Goal: Information Seeking & Learning: Learn about a topic

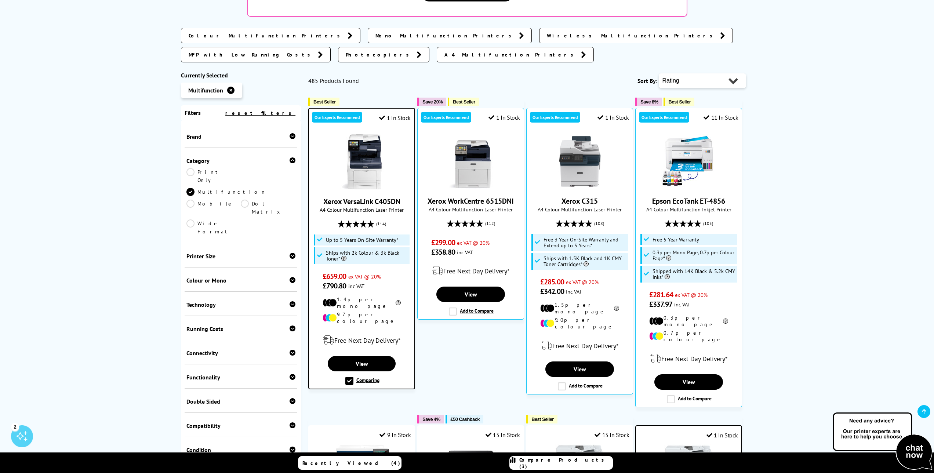
scroll to position [220, 0]
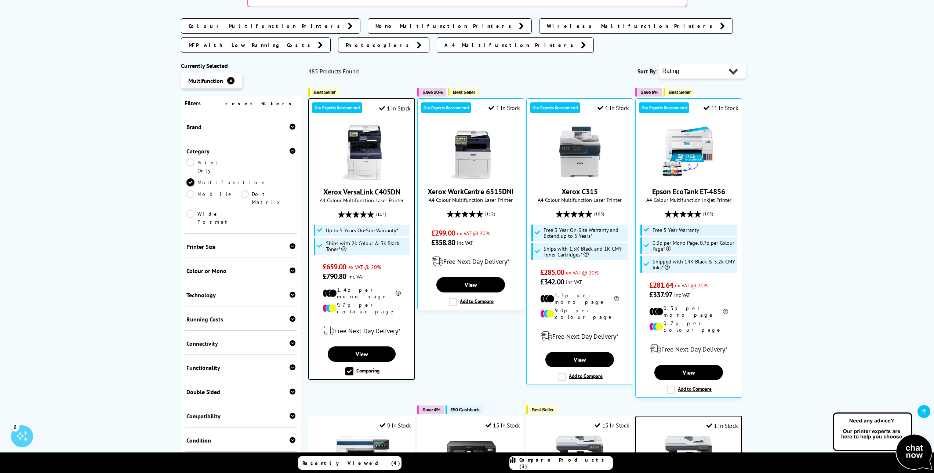
click at [291, 124] on icon at bounding box center [293, 127] width 6 height 6
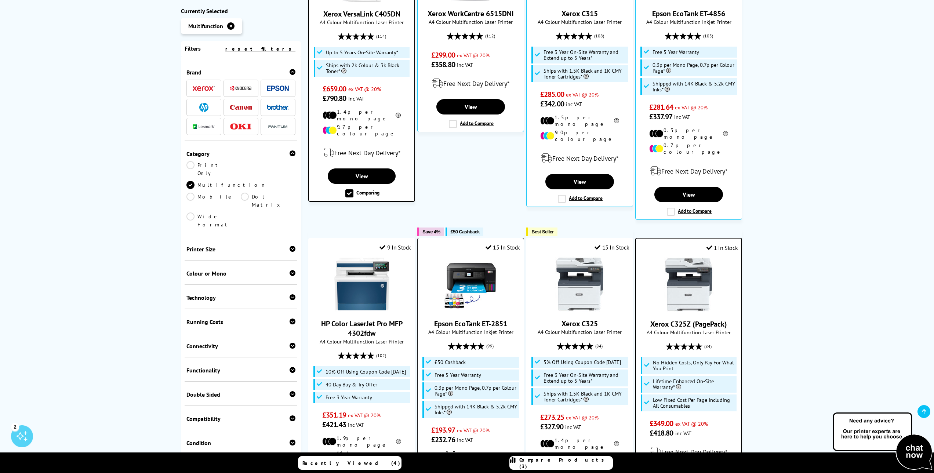
scroll to position [514, 0]
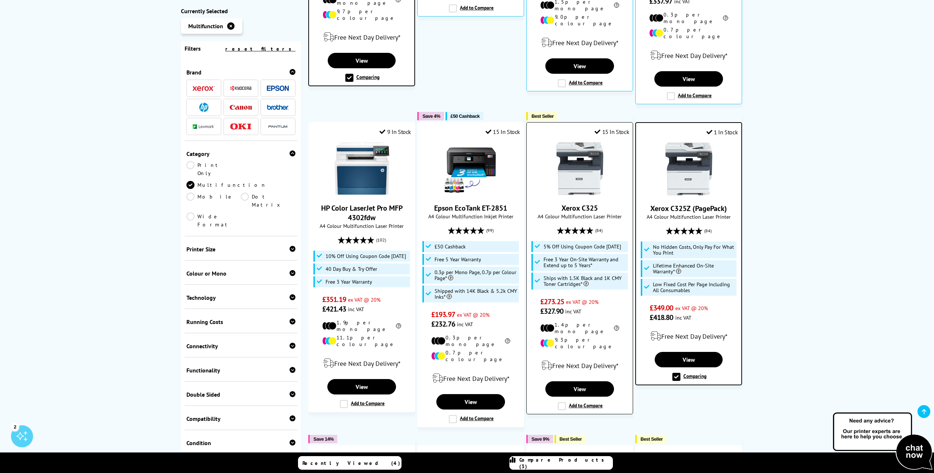
click at [587, 402] on label "Add to Compare" at bounding box center [580, 406] width 45 height 8
click at [0, 0] on input "Add to Compare" at bounding box center [0, 0] width 0 height 0
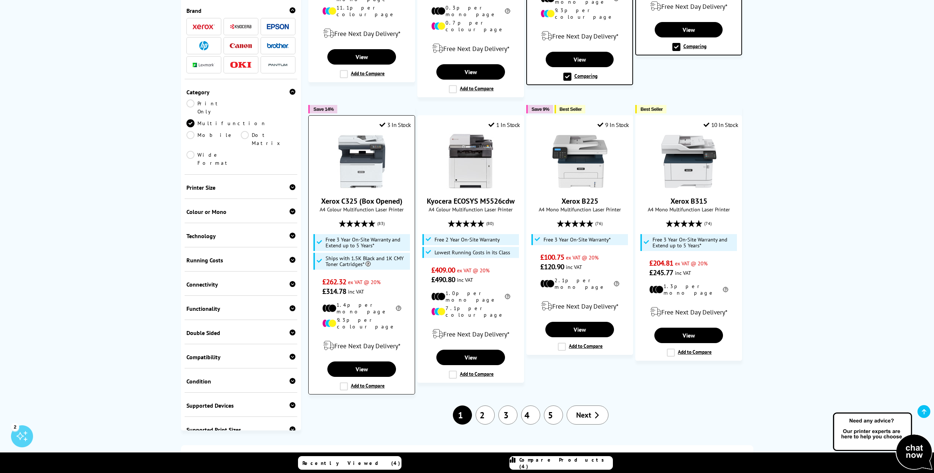
scroll to position [844, 0]
click at [584, 410] on span "Next" at bounding box center [583, 415] width 15 height 10
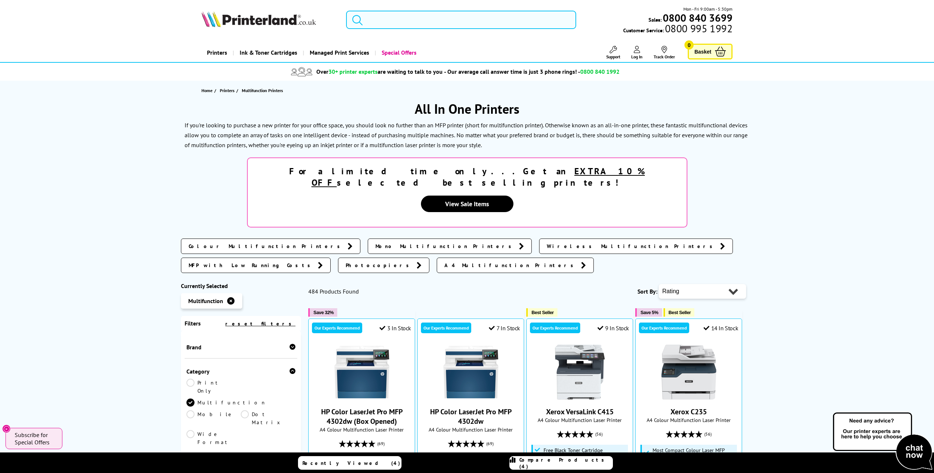
click at [390, 19] on input "search" at bounding box center [461, 20] width 231 height 18
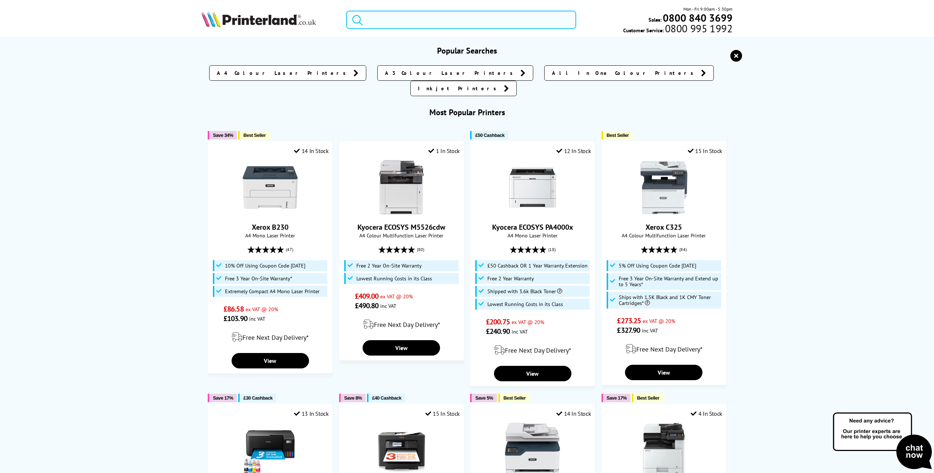
paste input "HP LaserJet Enterprise 500 color MFP M575f"
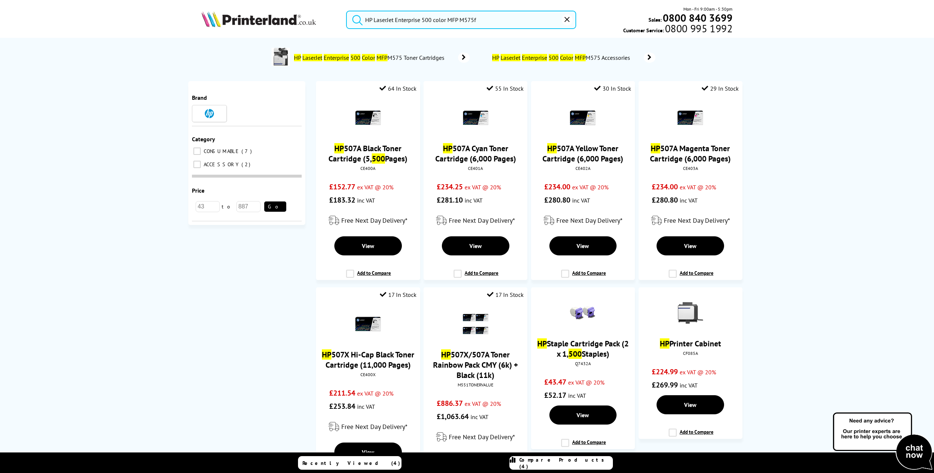
type input "HP LaserJet Enterprise 500 color MFP M575f"
click at [366, 57] on mark "Color" at bounding box center [368, 57] width 13 height 7
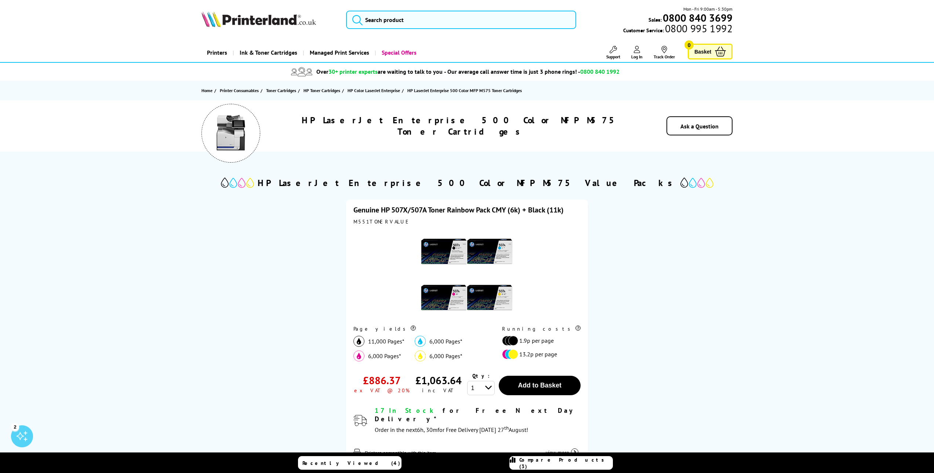
click at [216, 54] on link "Printers" at bounding box center [217, 52] width 31 height 19
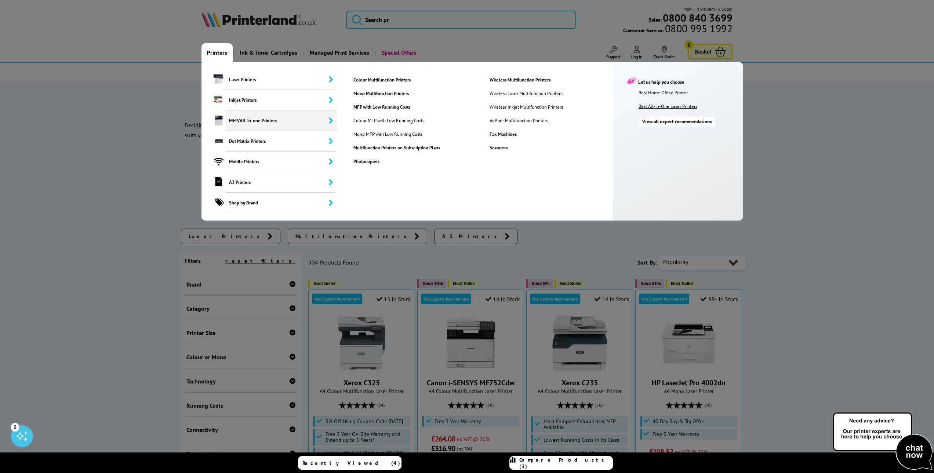
click at [666, 106] on link "Best All-in-One Laser Printers" at bounding box center [689, 106] width 101 height 6
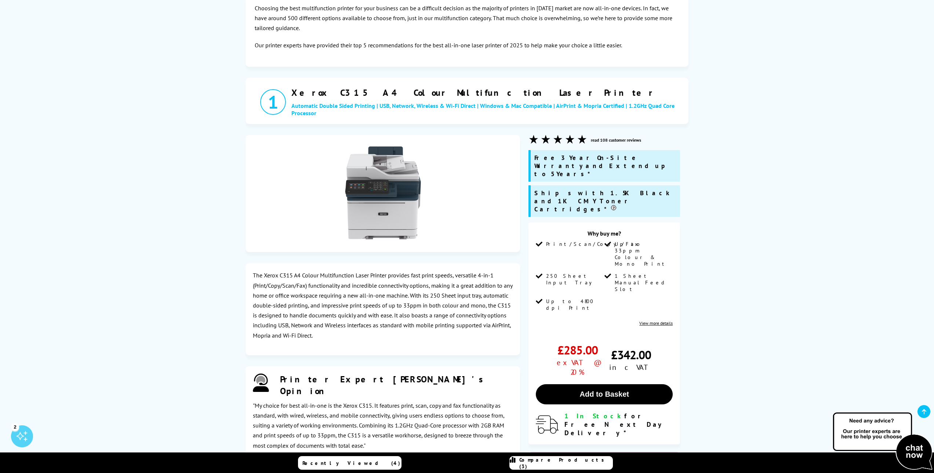
scroll to position [37, 0]
